Goal: Task Accomplishment & Management: Use online tool/utility

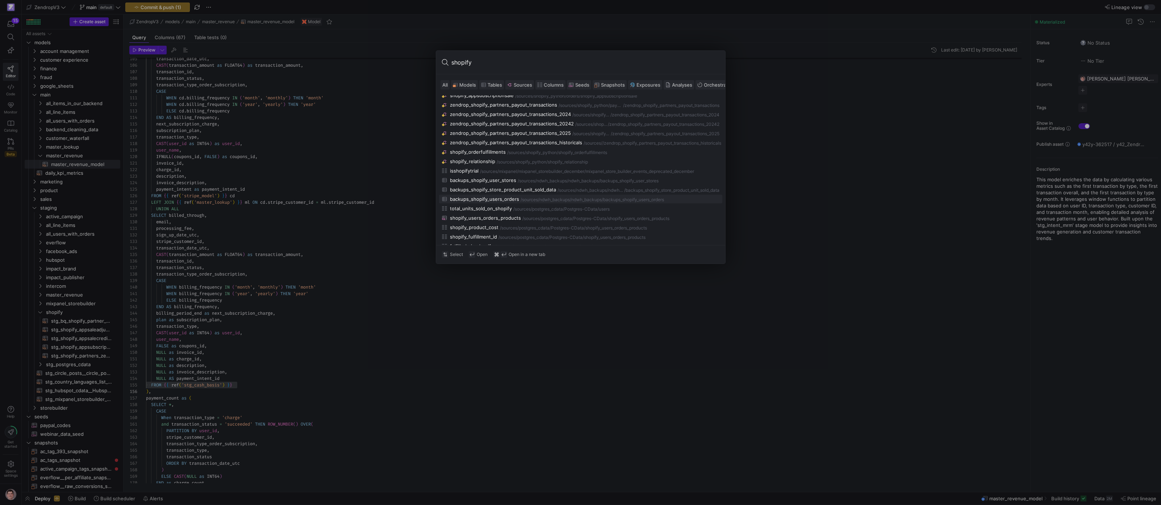
scroll to position [61, 1]
type input "shopify"
click at [524, 136] on div "zendrop_shopify_partners_payout_transactions_2025" at bounding box center [509, 133] width 121 height 6
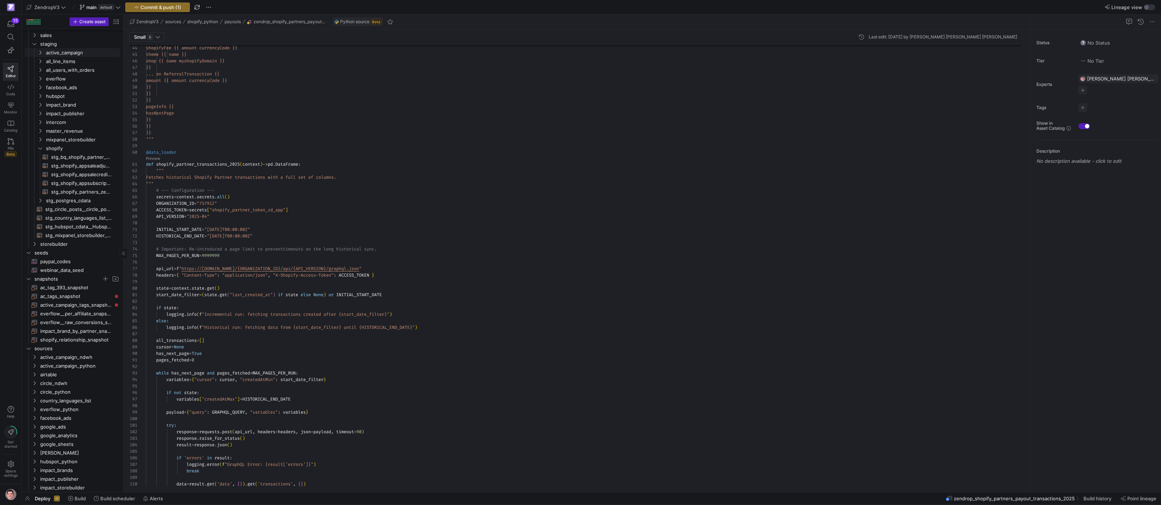
scroll to position [230, 0]
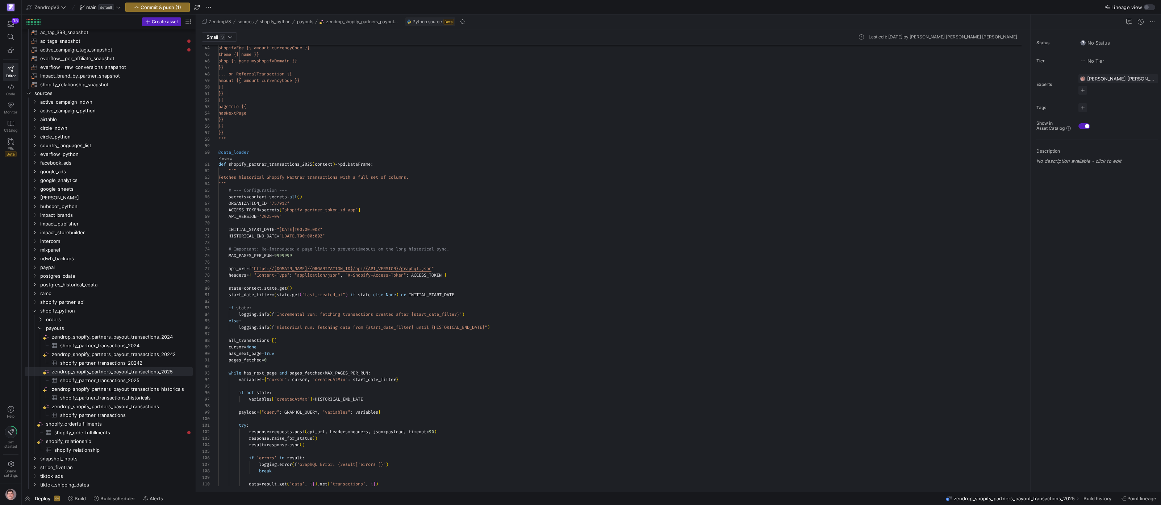
drag, startPoint x: 123, startPoint y: 357, endPoint x: 226, endPoint y: 357, distance: 103.2
click at [226, 357] on as-split "Create asset Drag here to set row groups Drag here to set column labels Group 1…" at bounding box center [591, 252] width 1139 height 477
click at [140, 414] on span "shopify_partner_transactions​​​​​​​​​" at bounding box center [122, 415] width 124 height 8
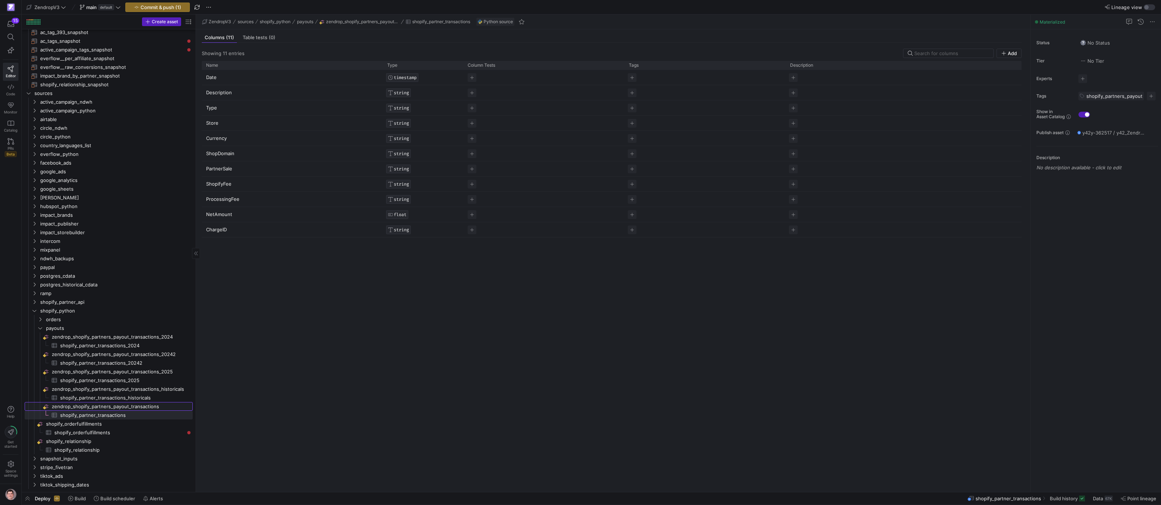
click at [137, 404] on span "zendrop_shopify_partners_payout_transactions​​​​​​​​" at bounding box center [122, 406] width 140 height 8
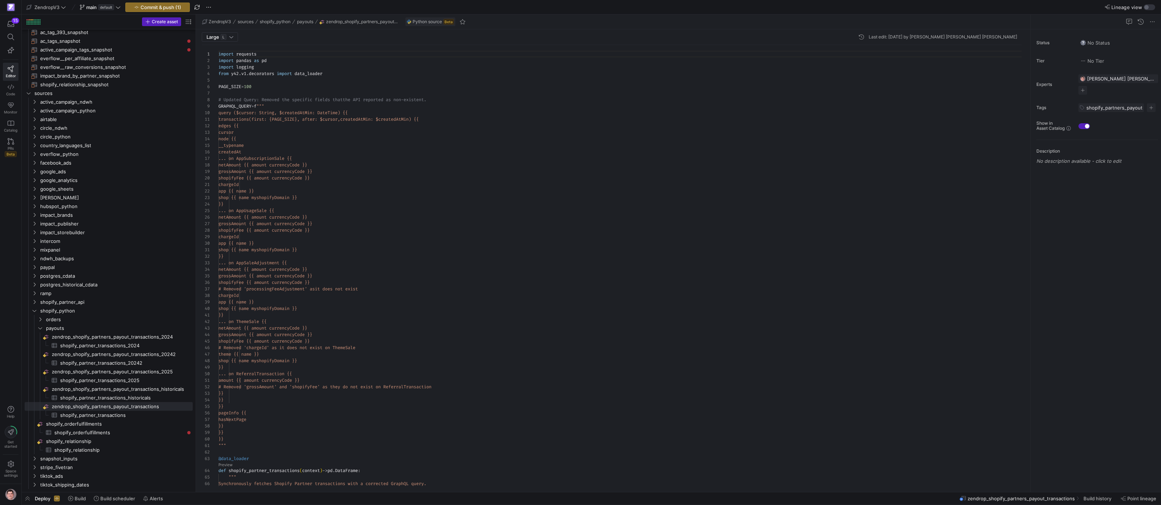
click at [1053, 500] on span "zendrop_shopify_partners_payout_transactions" at bounding box center [1020, 498] width 107 height 6
click at [1109, 496] on span "Build history" at bounding box center [1097, 498] width 28 height 6
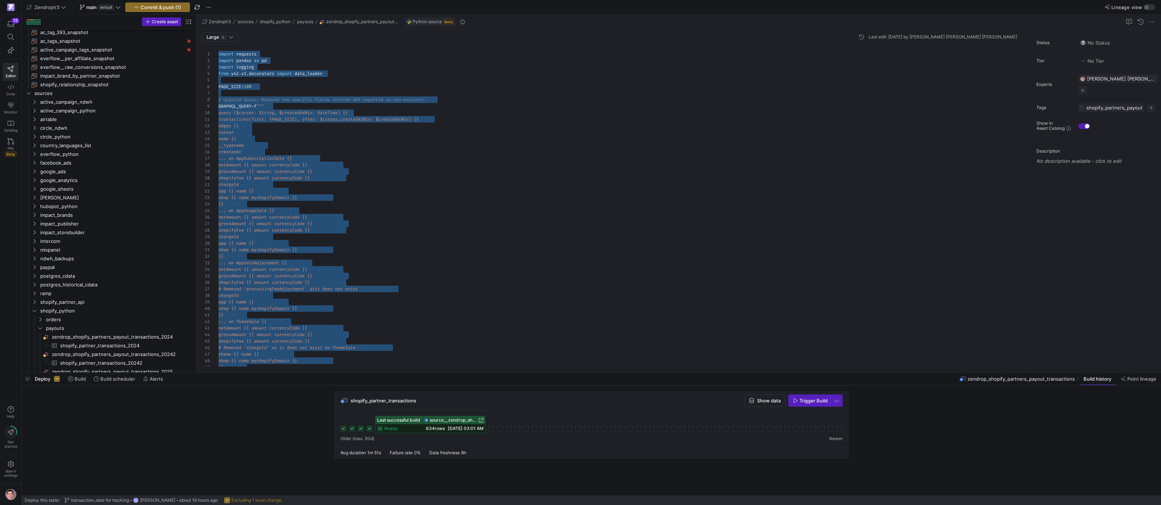
scroll to position [13, 31]
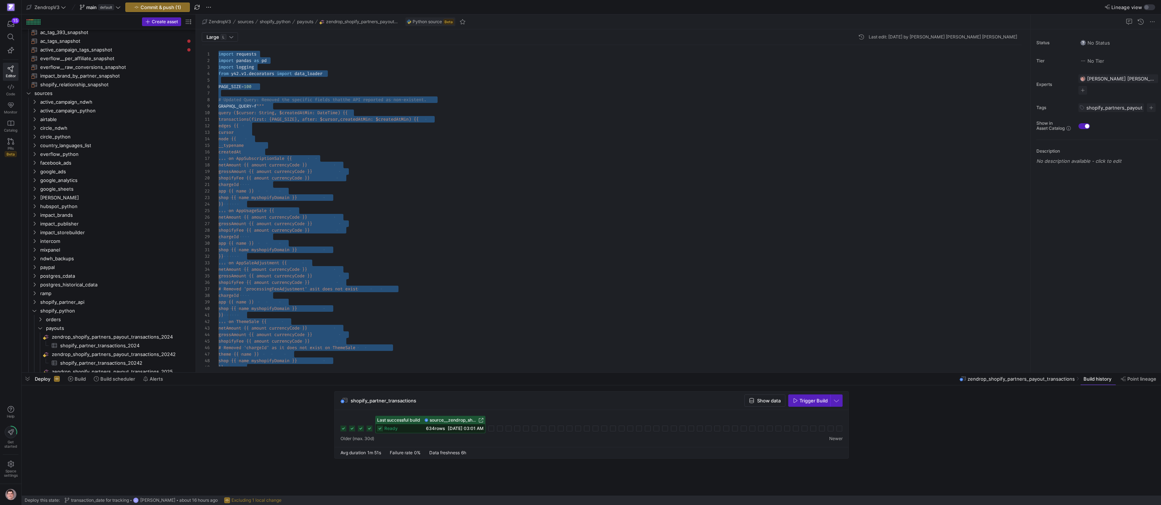
scroll to position [59, 133]
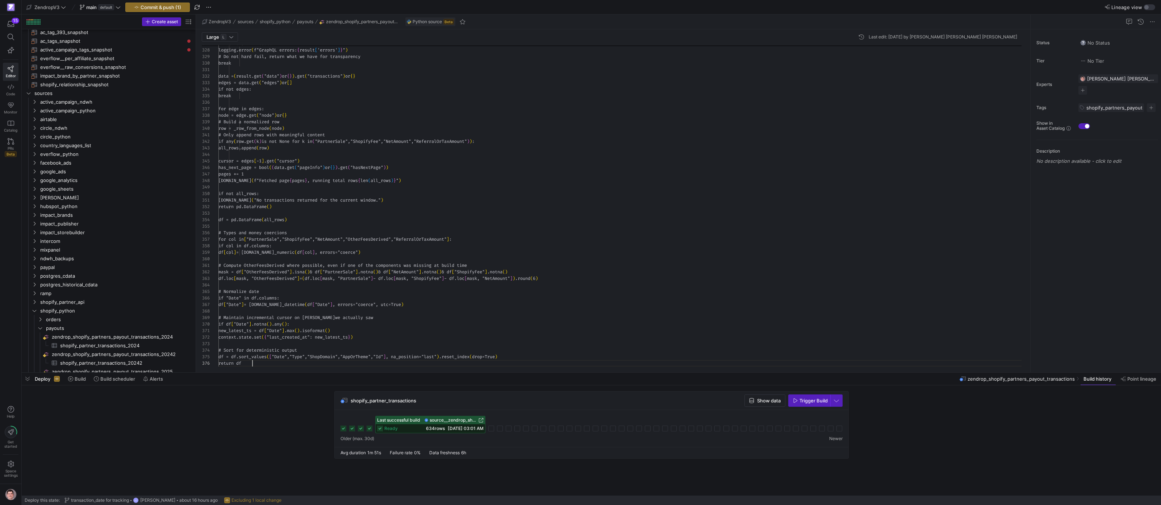
scroll to position [33, 34]
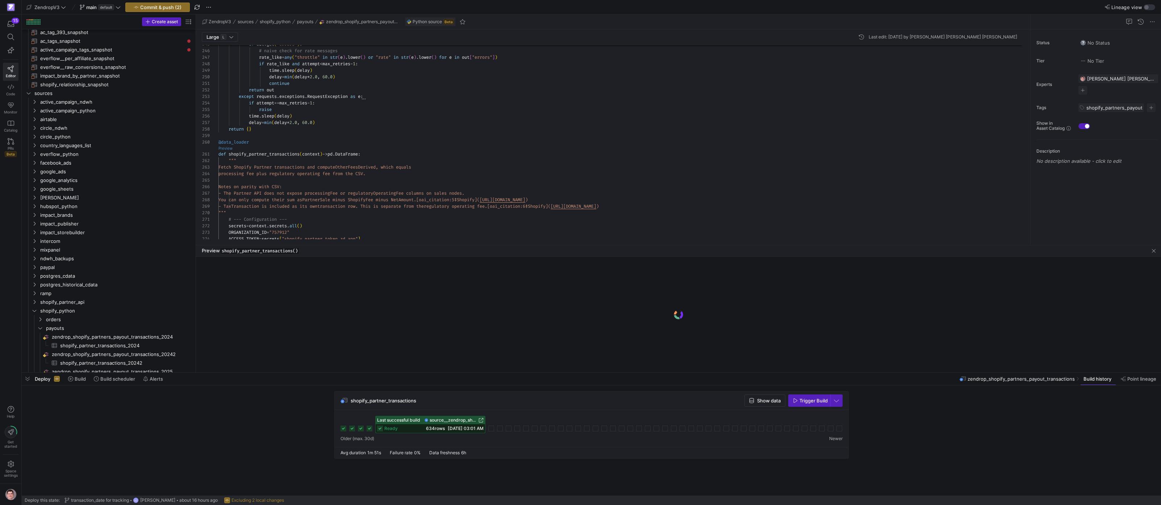
click at [229, 149] on link "Preview" at bounding box center [225, 148] width 14 height 4
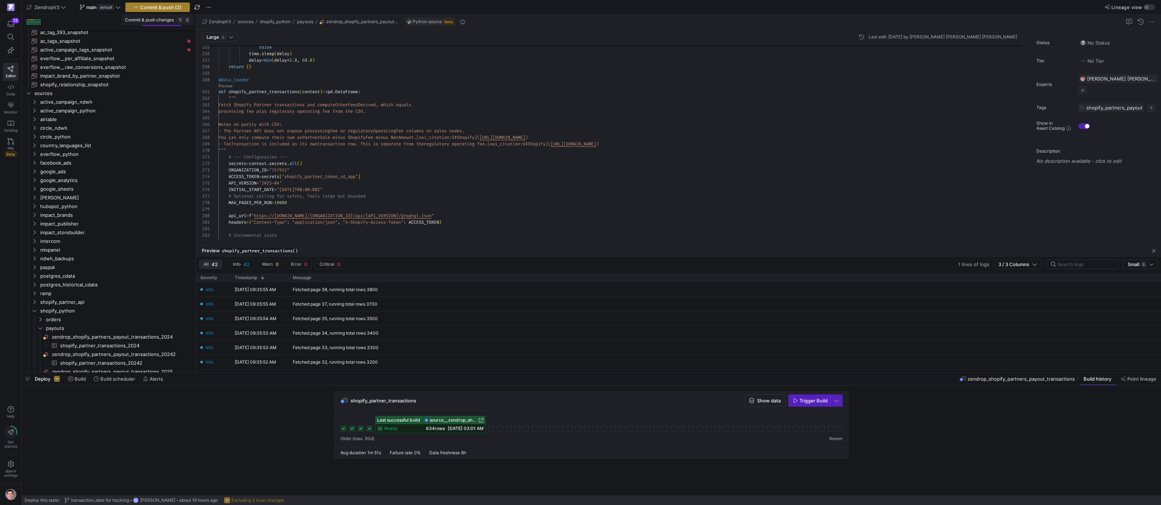
click at [147, 7] on span "Commit & push (2)" at bounding box center [160, 7] width 41 height 6
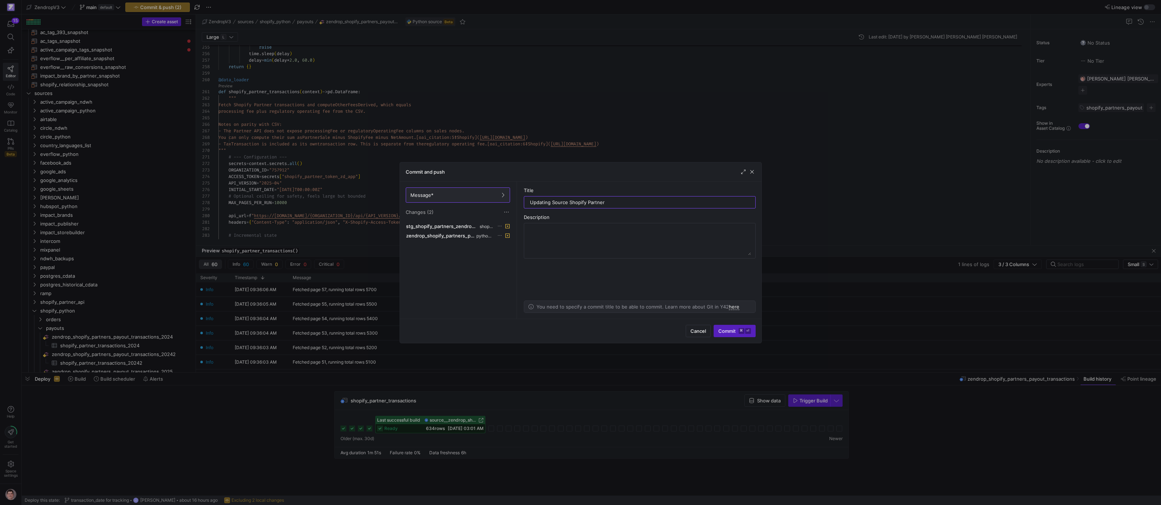
type input "Updating Source Shopify Partner"
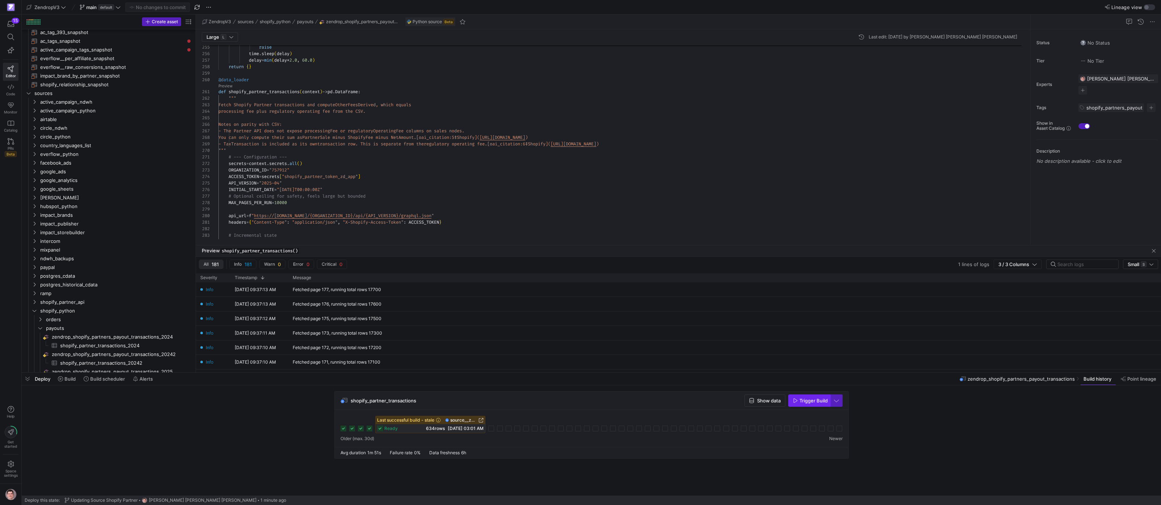
click at [798, 396] on span "button" at bounding box center [809, 400] width 41 height 12
click at [343, 426] on icon at bounding box center [343, 428] width 6 height 6
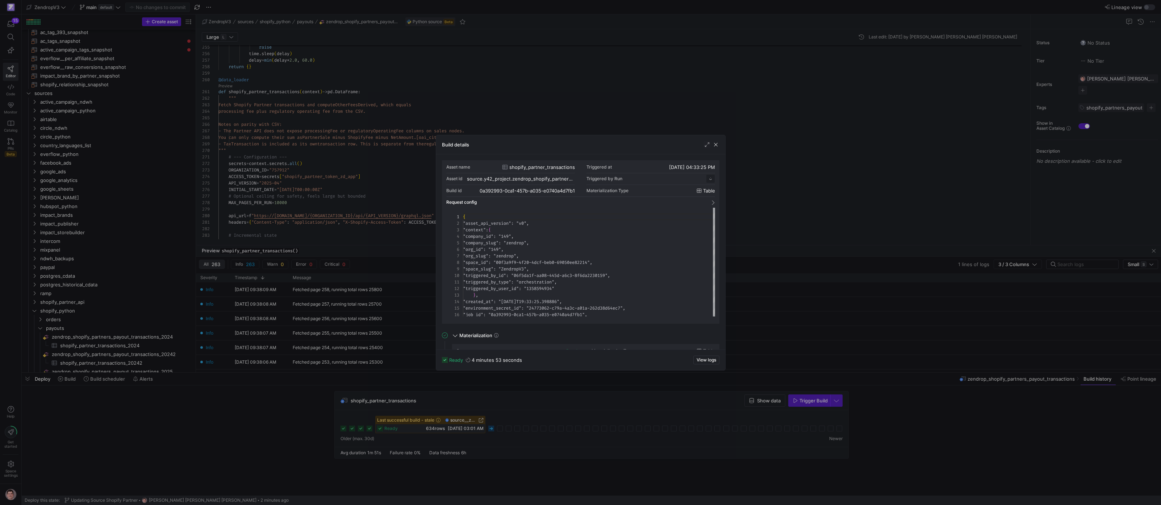
scroll to position [65, 0]
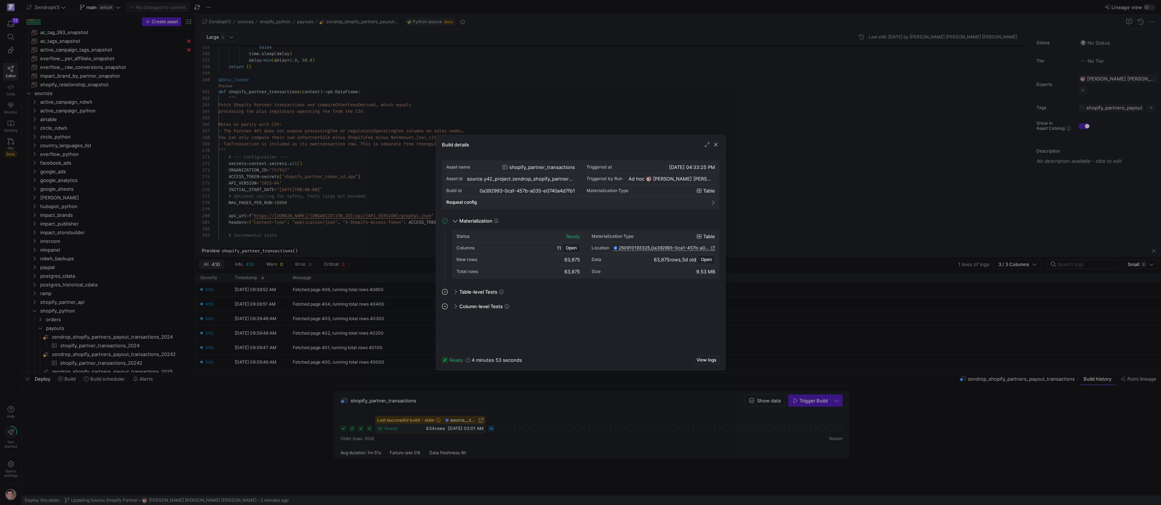
drag, startPoint x: 458, startPoint y: 401, endPoint x: 473, endPoint y: 415, distance: 21.0
click at [459, 403] on div at bounding box center [580, 252] width 1161 height 505
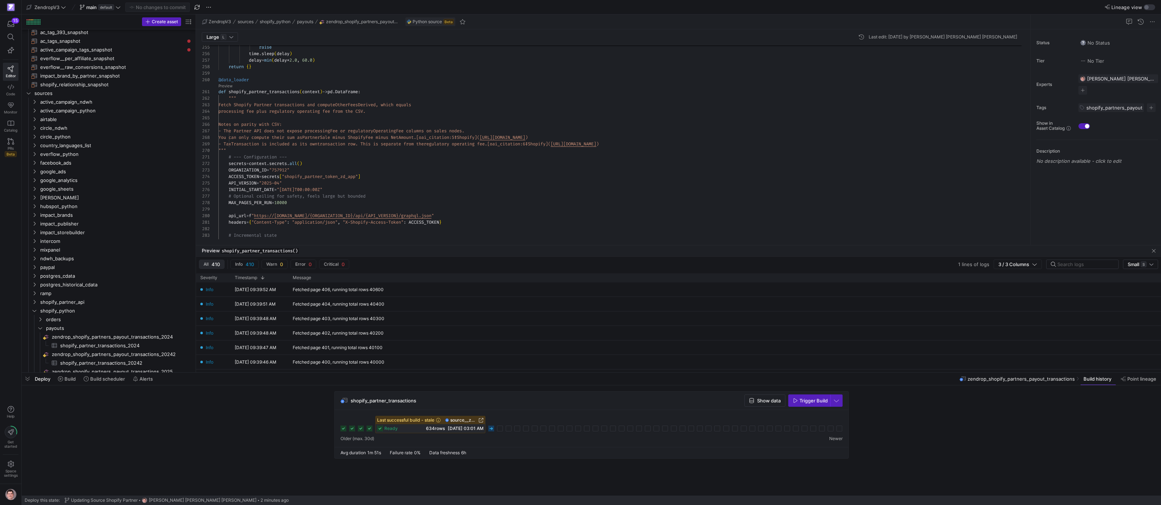
click at [468, 427] on span "[DATE] 03:01 AM" at bounding box center [466, 427] width 36 height 5
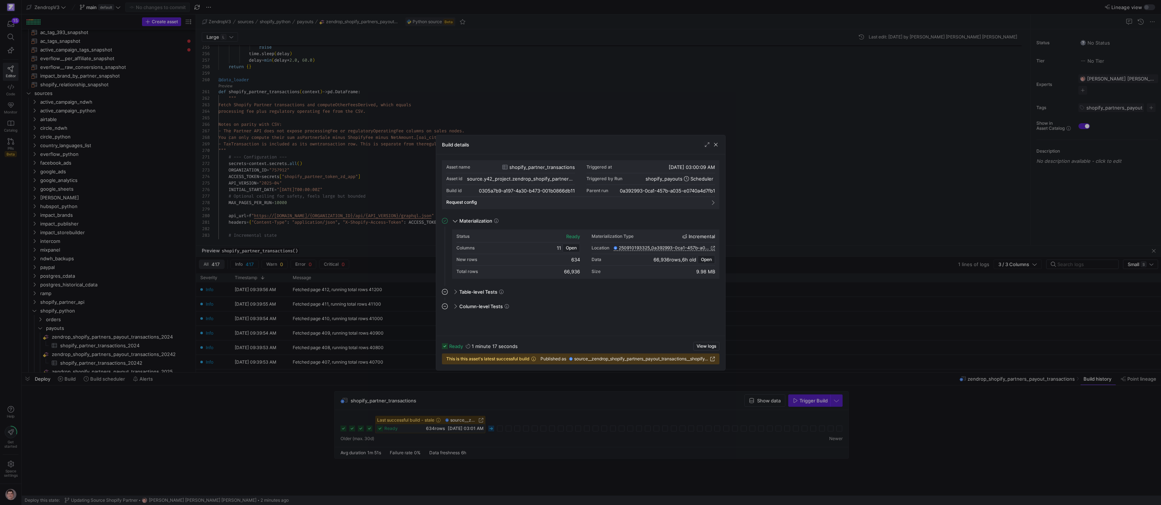
click at [271, 395] on div at bounding box center [580, 252] width 1161 height 505
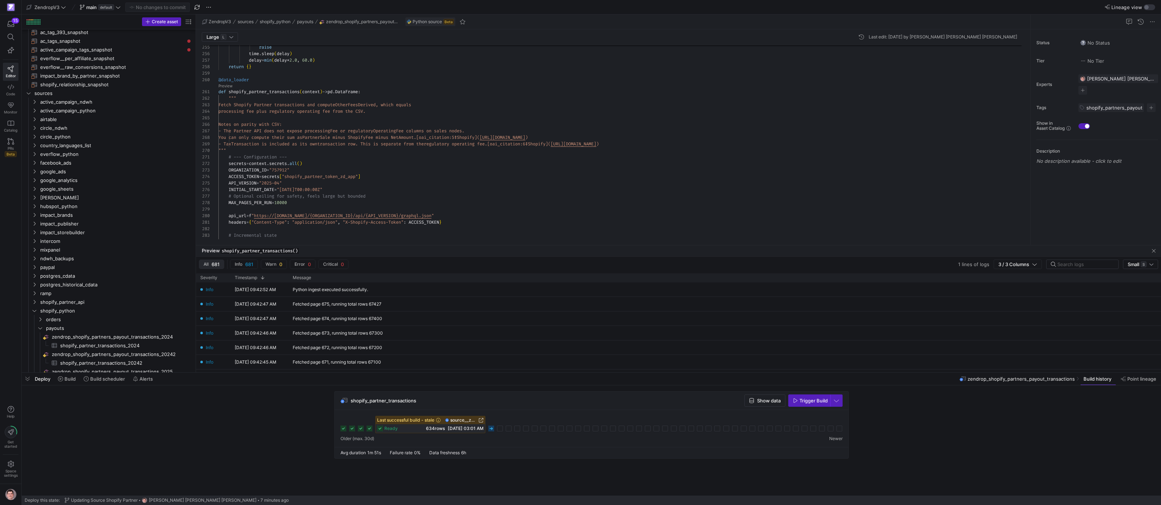
scroll to position [33, 34]
click at [493, 429] on rect at bounding box center [491, 428] width 6 height 6
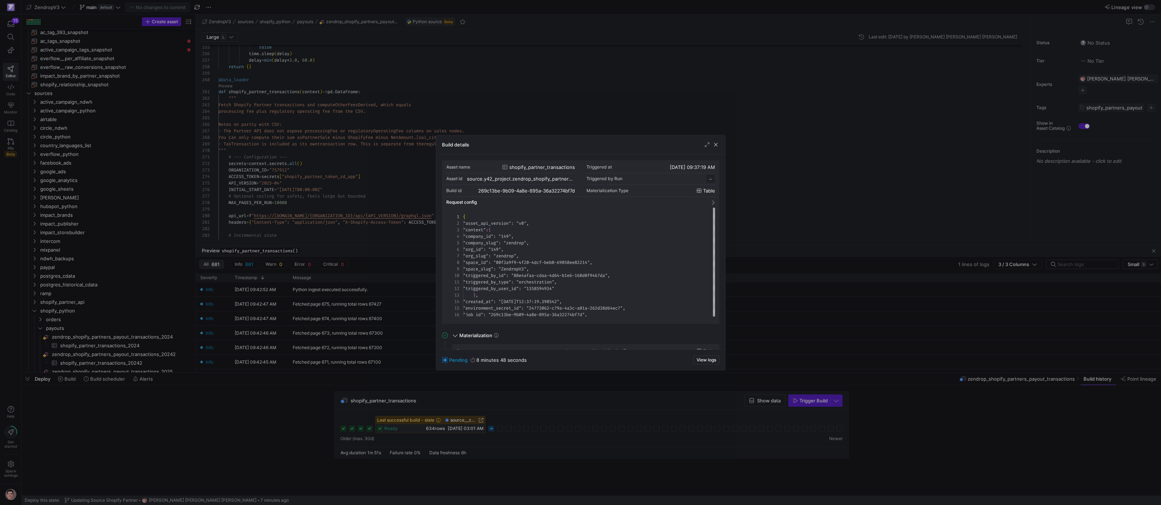
scroll to position [65, 0]
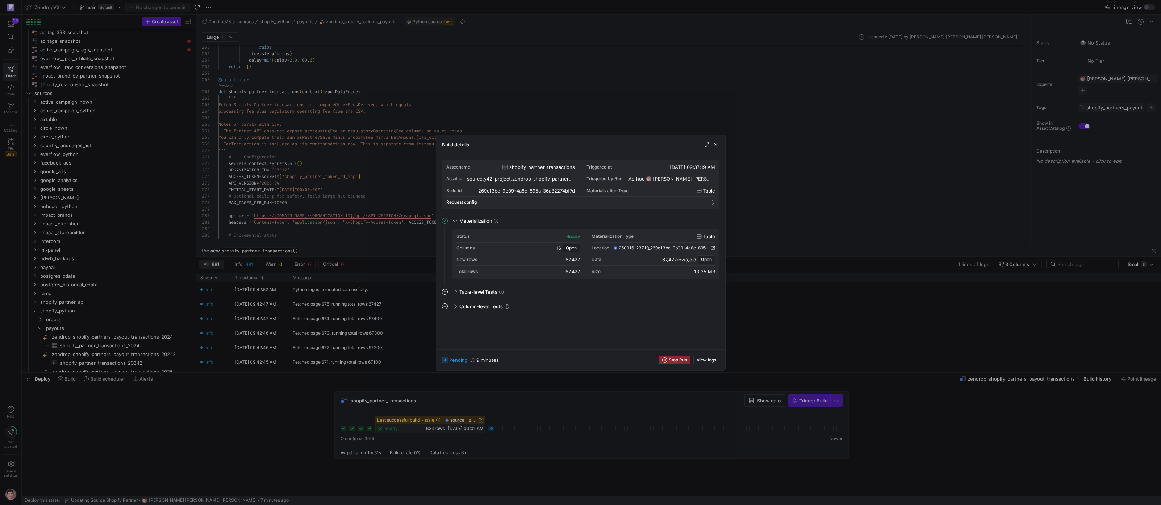
click at [519, 393] on div at bounding box center [580, 252] width 1161 height 505
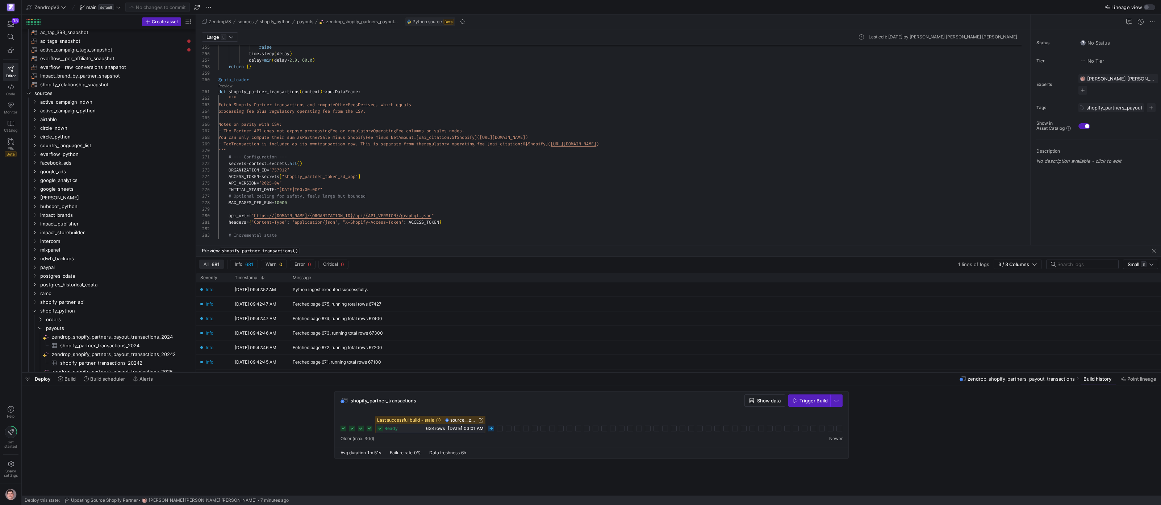
click at [493, 430] on icon at bounding box center [491, 428] width 6 height 6
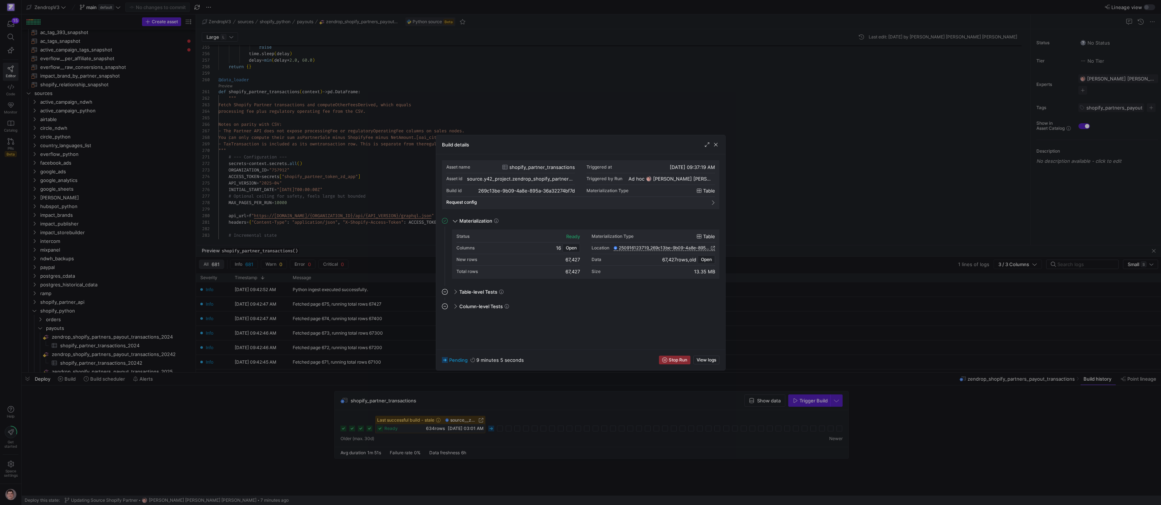
click at [507, 397] on div at bounding box center [580, 252] width 1161 height 505
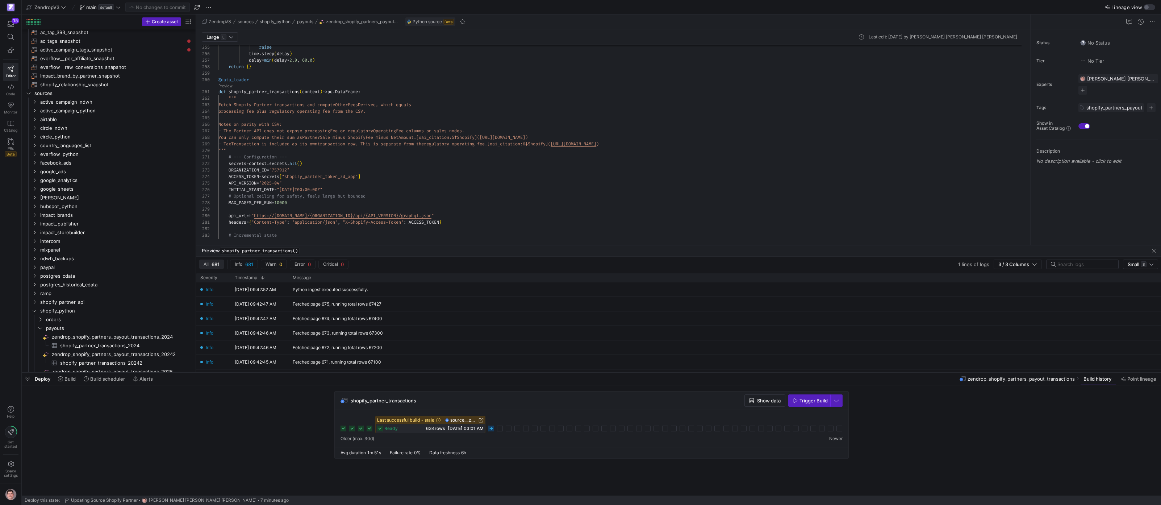
click at [464, 428] on span "[DATE] 03:01 AM" at bounding box center [466, 427] width 36 height 5
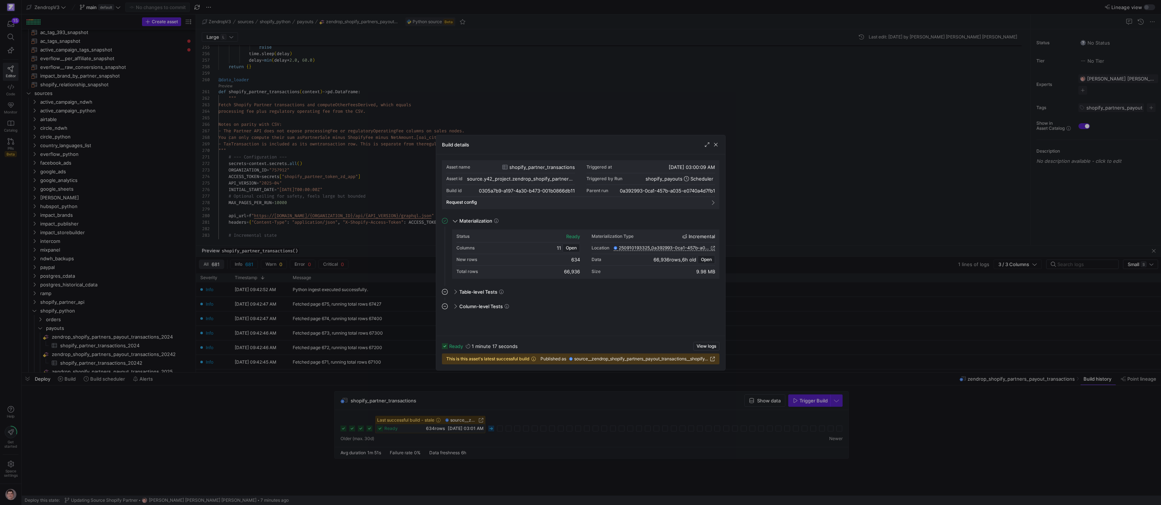
click at [518, 401] on div at bounding box center [580, 252] width 1161 height 505
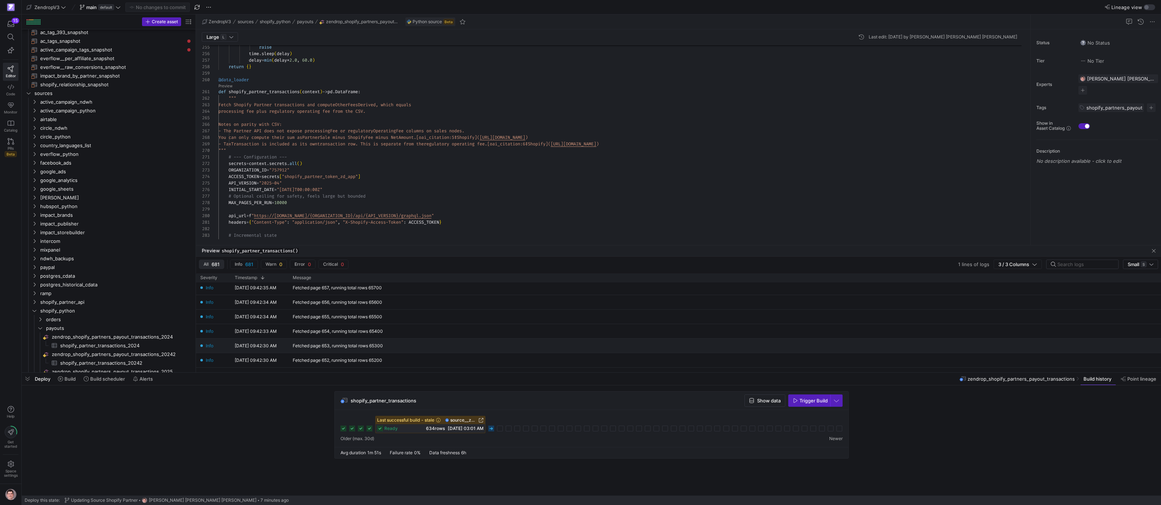
scroll to position [325, 0]
click at [472, 430] on span "[DATE] 09:46 AM" at bounding box center [474, 427] width 37 height 5
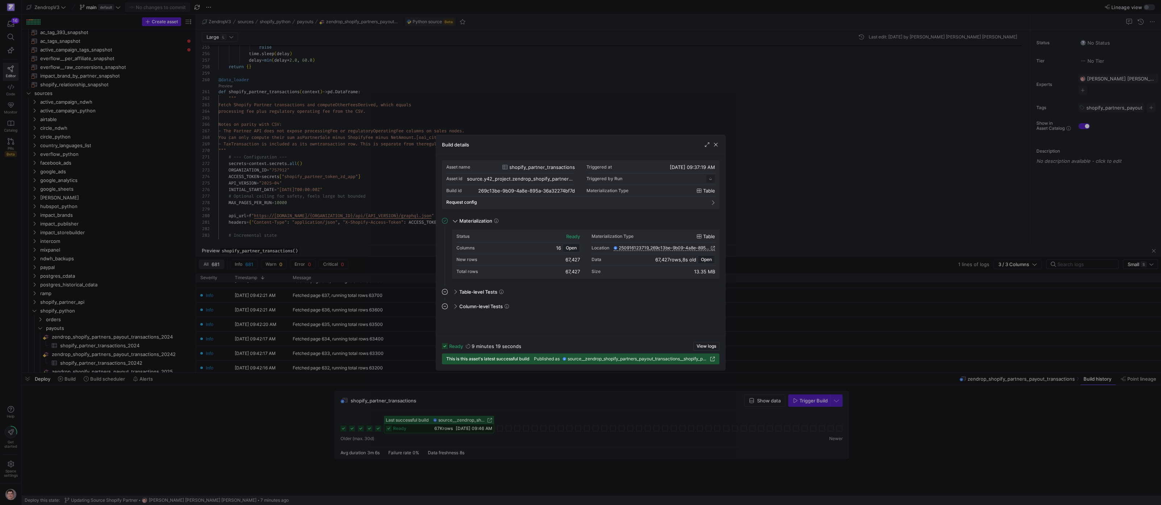
click at [383, 102] on div at bounding box center [580, 252] width 1161 height 505
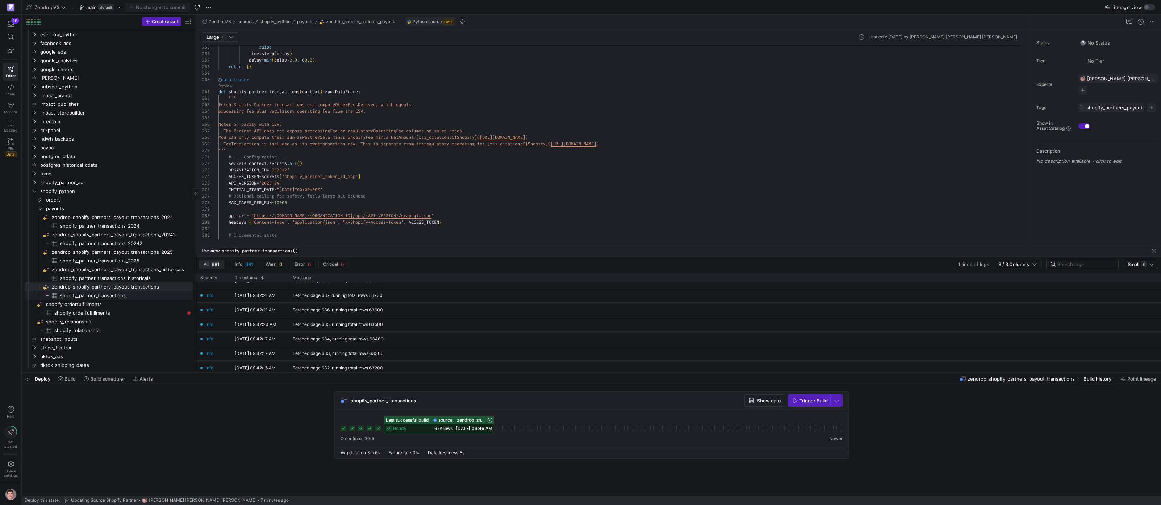
click at [112, 296] on span "shopify_partner_transactions​​​​​​​​​" at bounding box center [122, 295] width 124 height 8
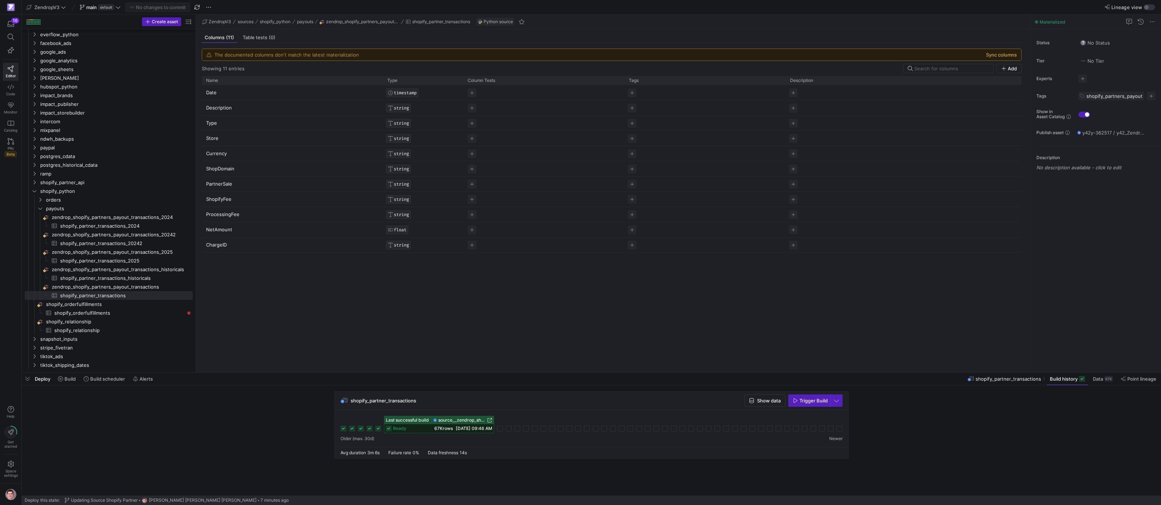
click at [1010, 54] on button "Sync columns" at bounding box center [1001, 55] width 31 height 6
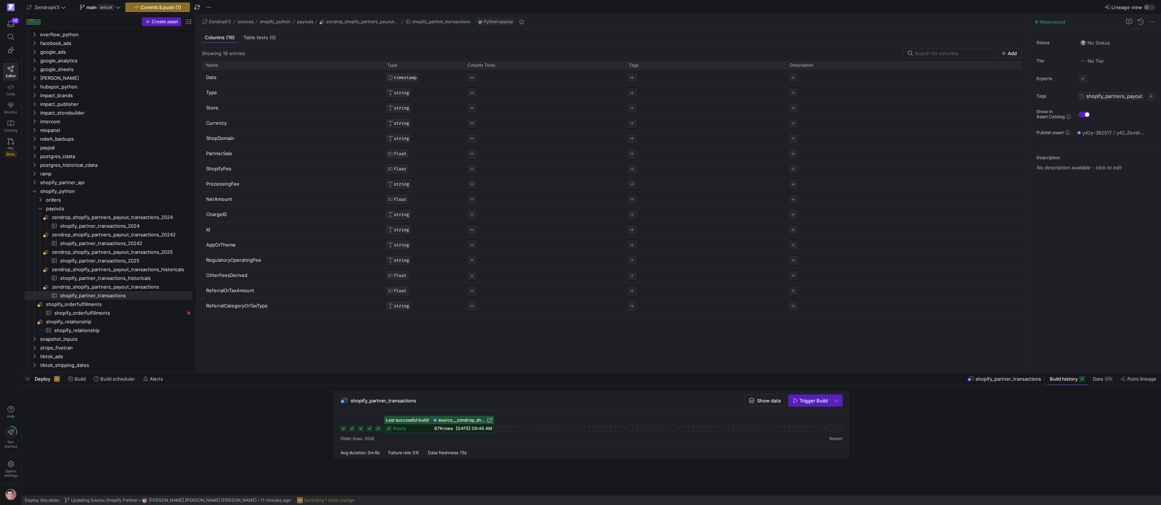
click at [478, 419] on span "source__zendrop_shopify_partners_payout_transactions__shopify_partner_transacti…" at bounding box center [461, 419] width 47 height 5
click at [254, 154] on p "PartnerSale" at bounding box center [292, 153] width 172 height 14
click at [254, 154] on input "PartnerSale" at bounding box center [288, 153] width 165 height 14
